Goal: Information Seeking & Learning: Stay updated

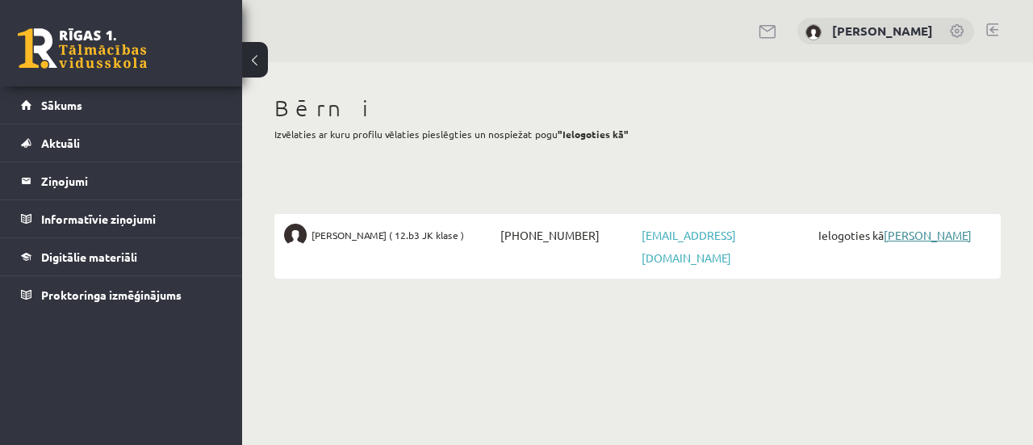
click at [915, 231] on link "[PERSON_NAME]" at bounding box center [928, 235] width 88 height 15
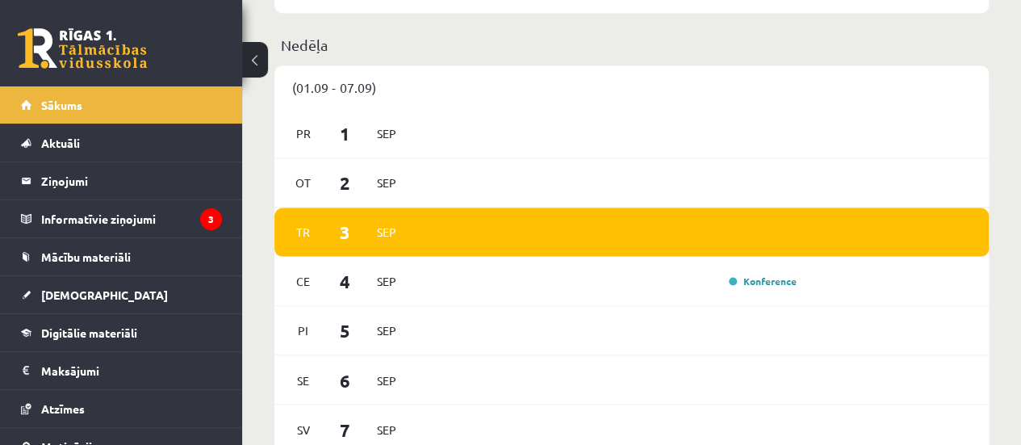
scroll to position [1130, 0]
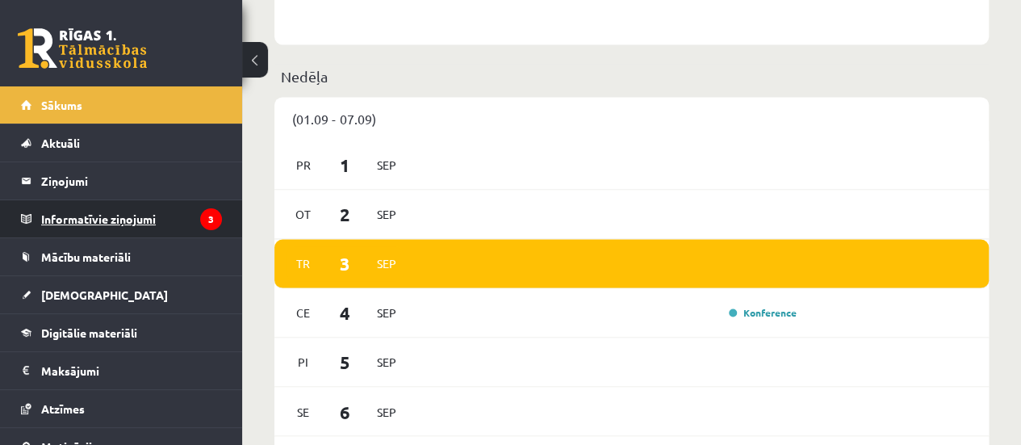
click at [112, 216] on legend "Informatīvie ziņojumi 3" at bounding box center [131, 218] width 181 height 37
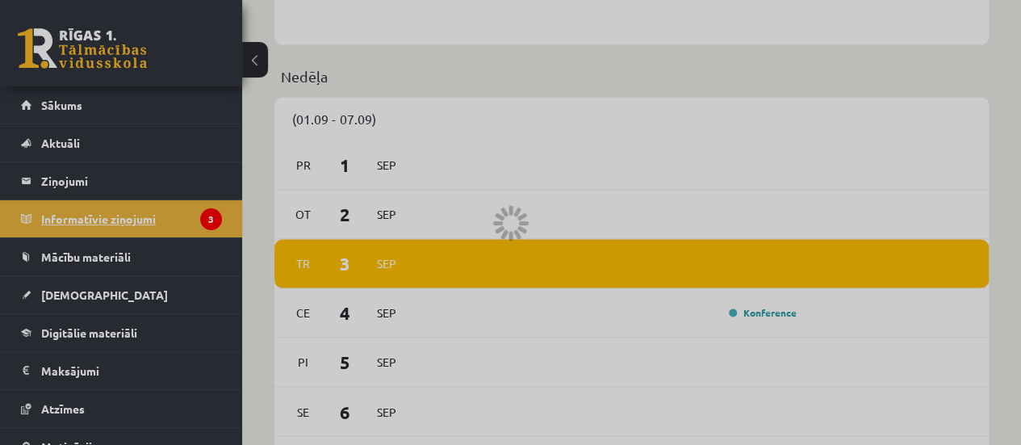
scroll to position [39, 0]
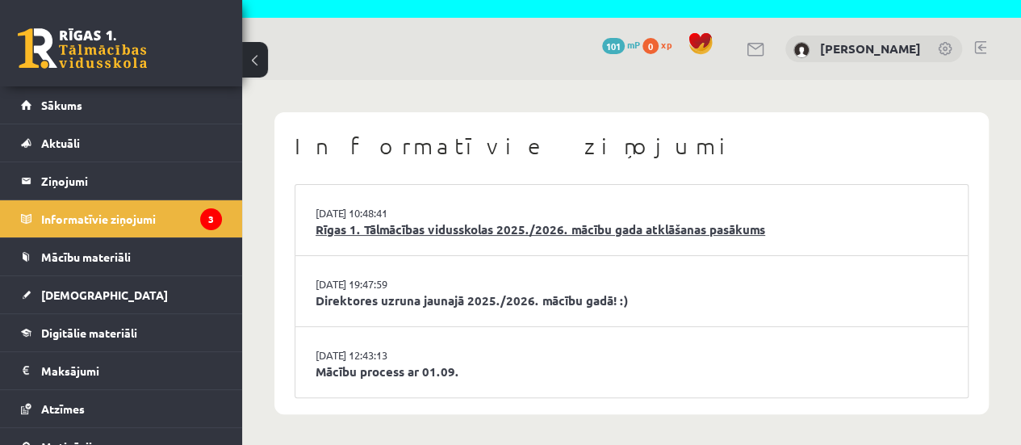
click at [586, 225] on link "Rīgas 1. Tālmācības vidusskolas 2025./2026. mācību gada atklāšanas pasākums" at bounding box center [632, 229] width 632 height 19
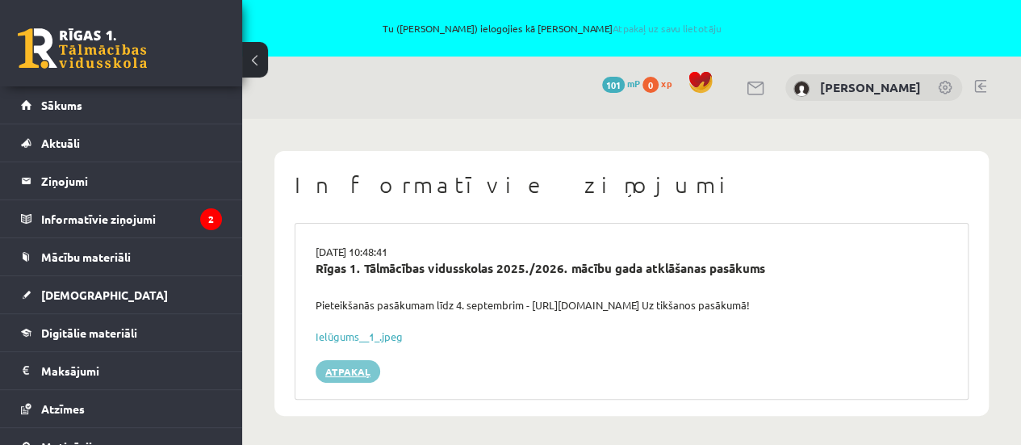
click at [355, 368] on link "Atpakaļ" at bounding box center [348, 371] width 65 height 23
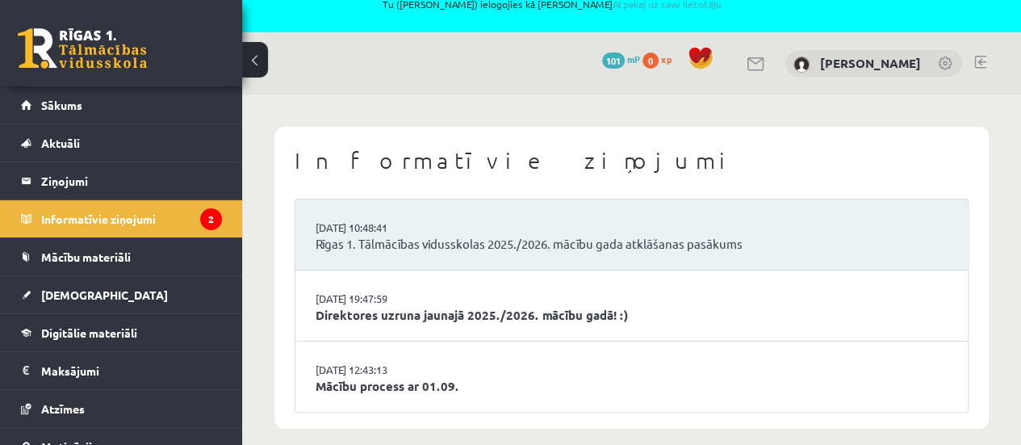
scroll to position [39, 0]
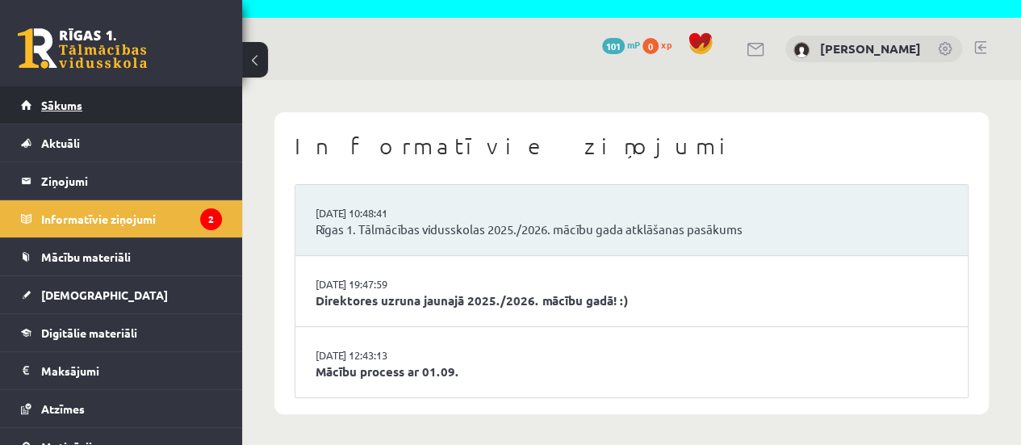
click at [72, 100] on span "Sākums" at bounding box center [61, 105] width 41 height 15
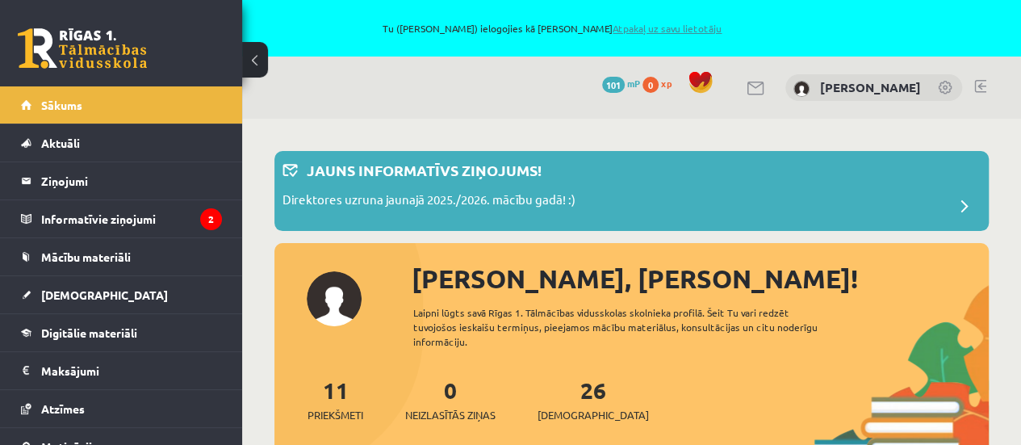
click at [690, 27] on link "Atpakaļ uz savu lietotāju" at bounding box center [667, 28] width 109 height 13
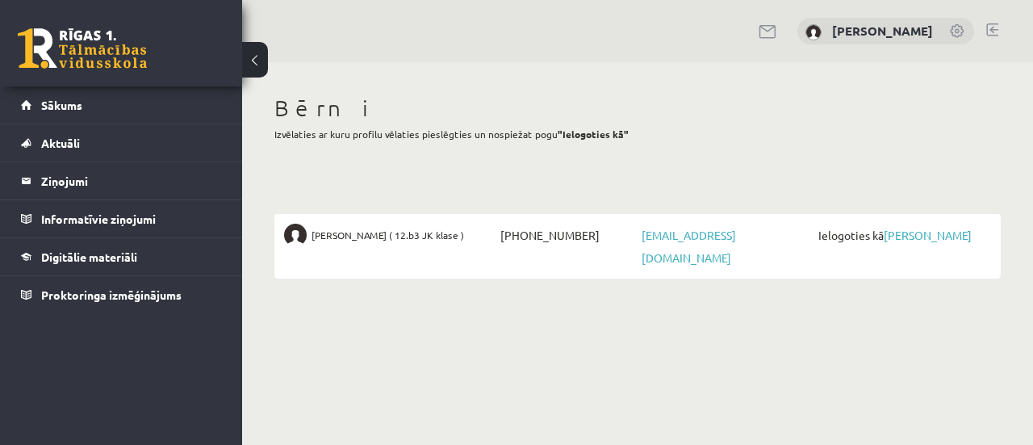
click at [993, 25] on link at bounding box center [992, 29] width 12 height 13
